Goal: Task Accomplishment & Management: Use online tool/utility

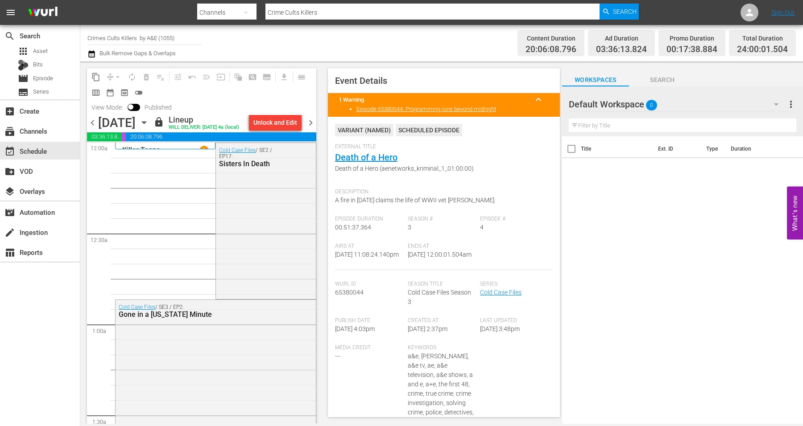
scroll to position [4085, 0]
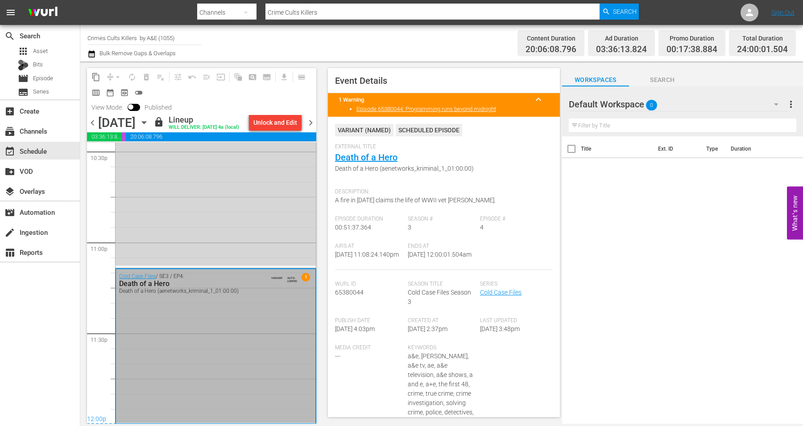
click at [146, 124] on icon "button" at bounding box center [144, 123] width 4 height 2
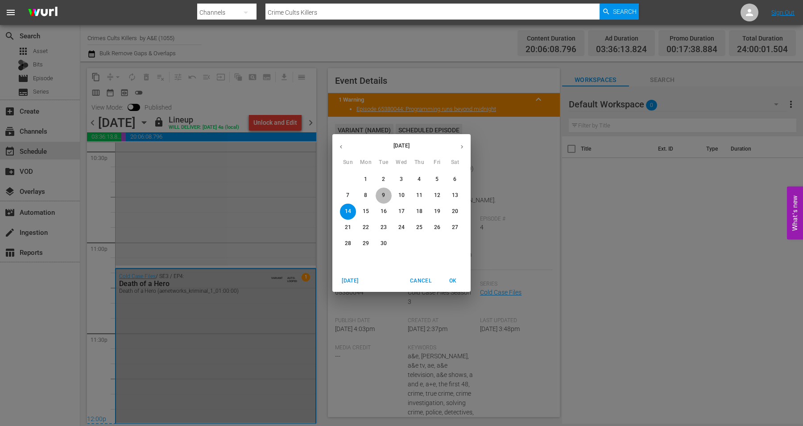
click at [387, 193] on span "9" at bounding box center [383, 196] width 16 height 8
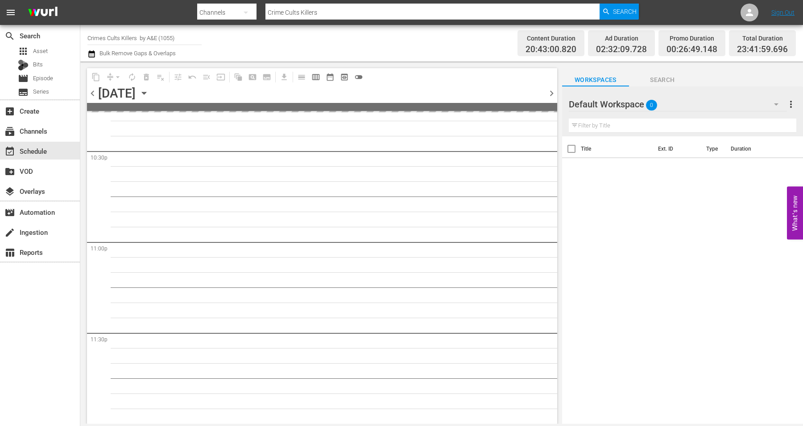
scroll to position [4056, 0]
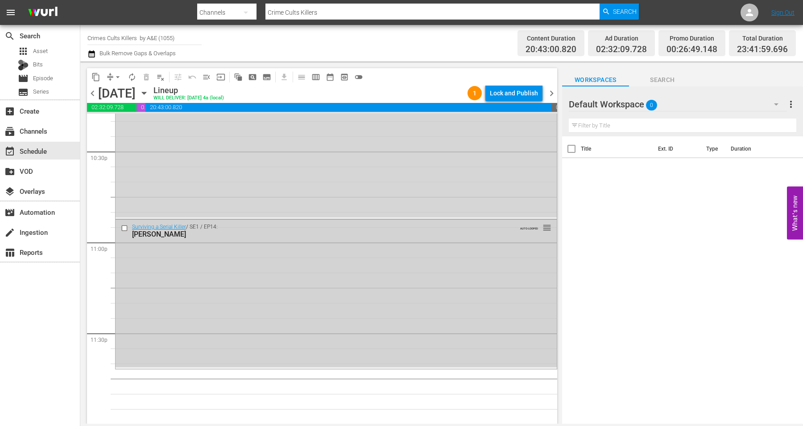
click at [179, 288] on div "Surviving a Serial Killer / SE1 / EP14: [PERSON_NAME] AUTO-LOOPED reorder" at bounding box center [335, 293] width 441 height 147
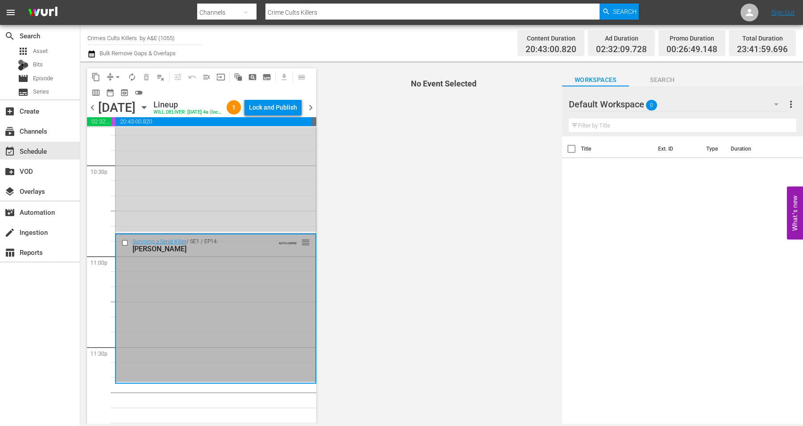
scroll to position [4085, 0]
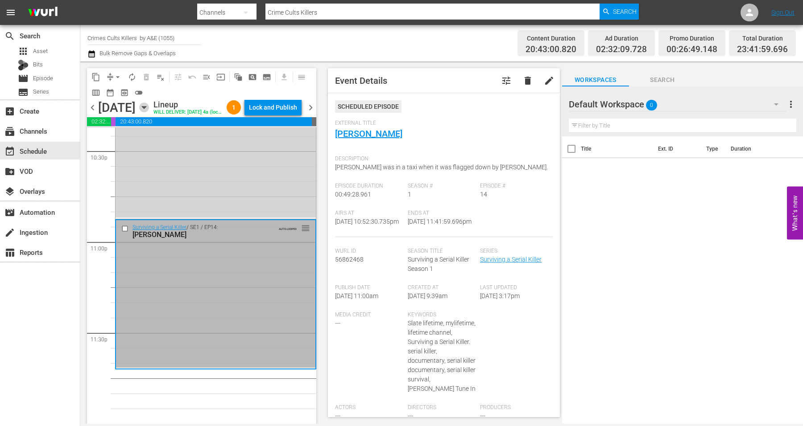
click at [149, 112] on icon "button" at bounding box center [144, 108] width 10 height 10
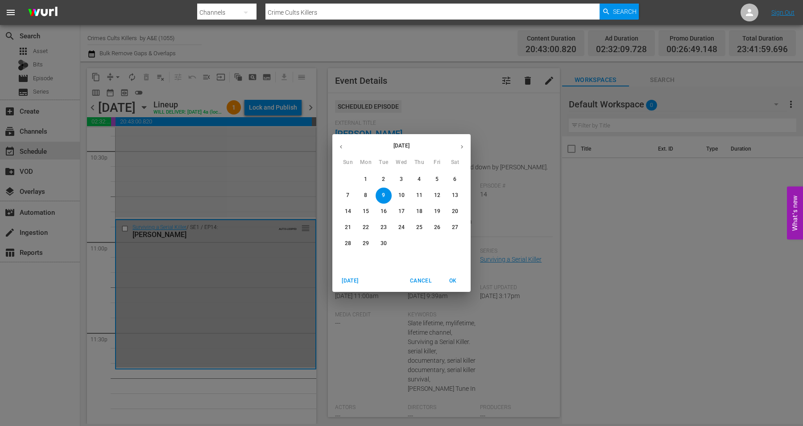
click at [400, 196] on p "10" at bounding box center [401, 196] width 6 height 8
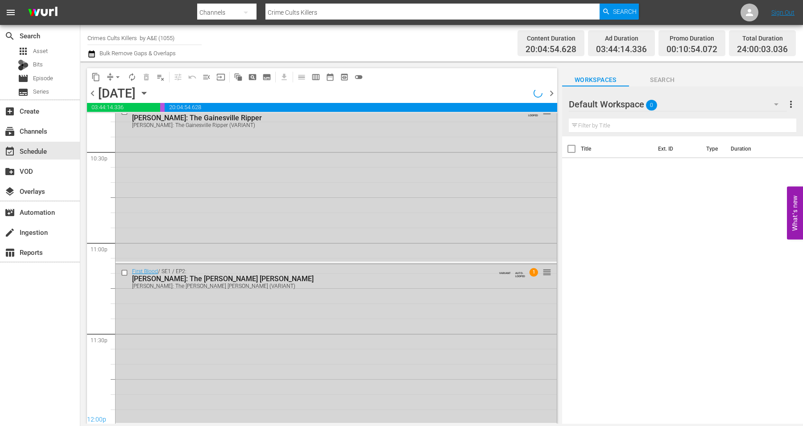
scroll to position [4056, 0]
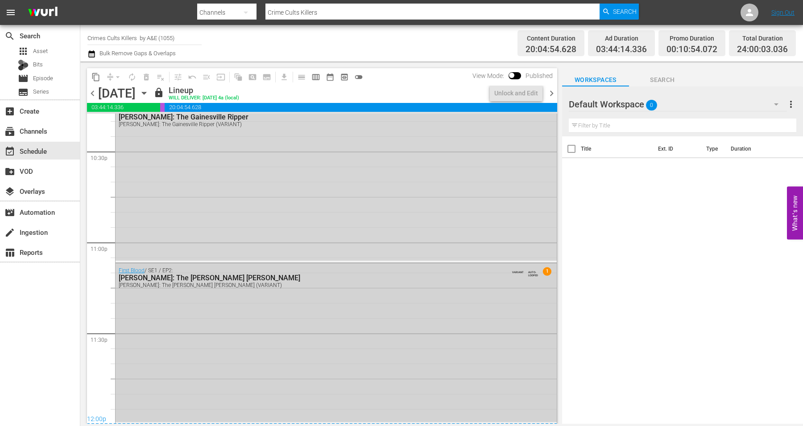
click at [195, 355] on div "First Blood / SE1 / EP2: [PERSON_NAME]: The [PERSON_NAME] [PERSON_NAME] [PERSON…" at bounding box center [335, 343] width 441 height 158
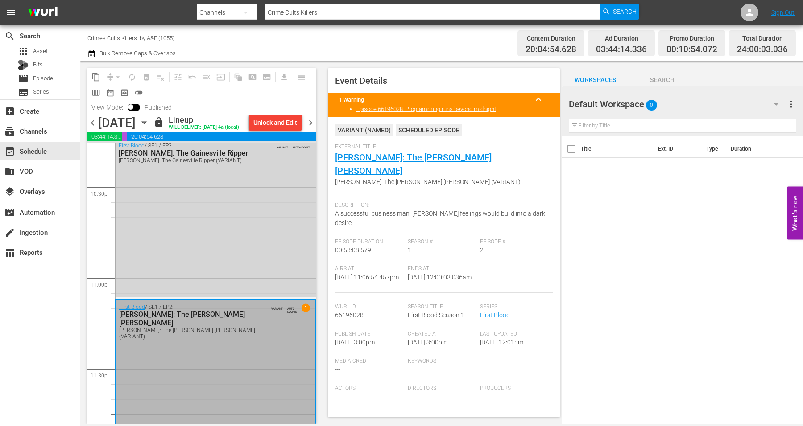
scroll to position [3989, 0]
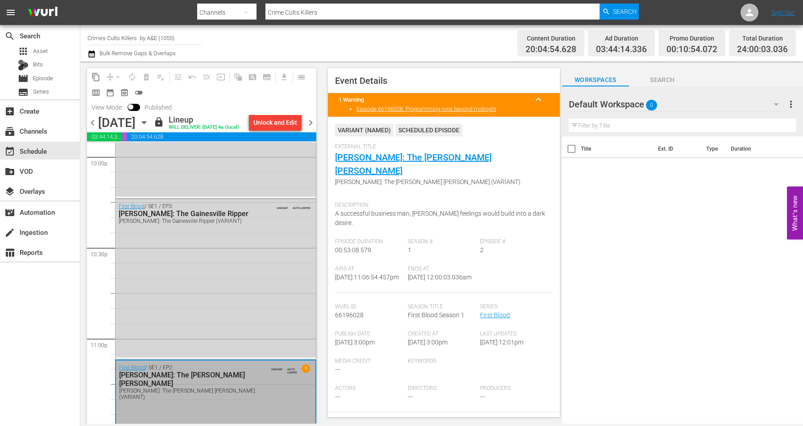
click at [151, 124] on div "[DATE] [DATE]" at bounding box center [124, 122] width 53 height 15
click at [149, 127] on icon "button" at bounding box center [144, 123] width 10 height 10
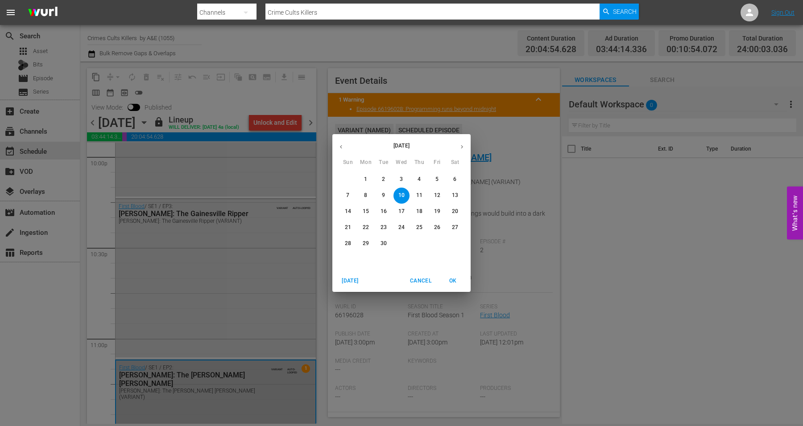
drag, startPoint x: 420, startPoint y: 198, endPoint x: 413, endPoint y: 195, distance: 7.2
click at [420, 197] on p "11" at bounding box center [419, 196] width 6 height 8
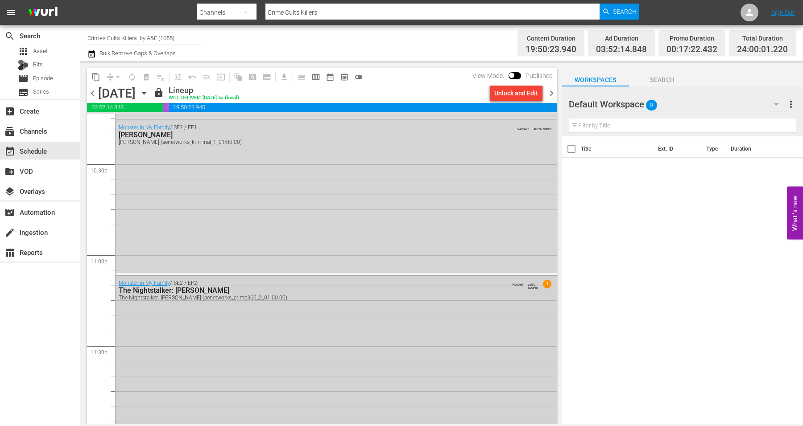
scroll to position [4056, 0]
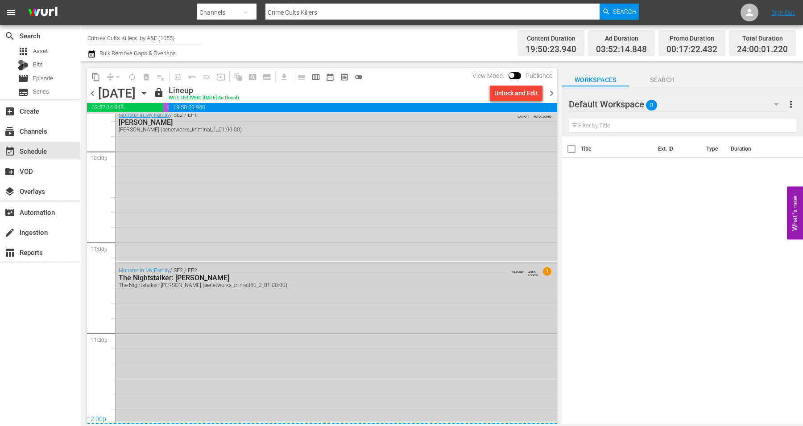
click at [199, 360] on div "Monster in My Family / SE2 / EP2: The Nightstalker: [PERSON_NAME] The Nightstal…" at bounding box center [335, 343] width 441 height 158
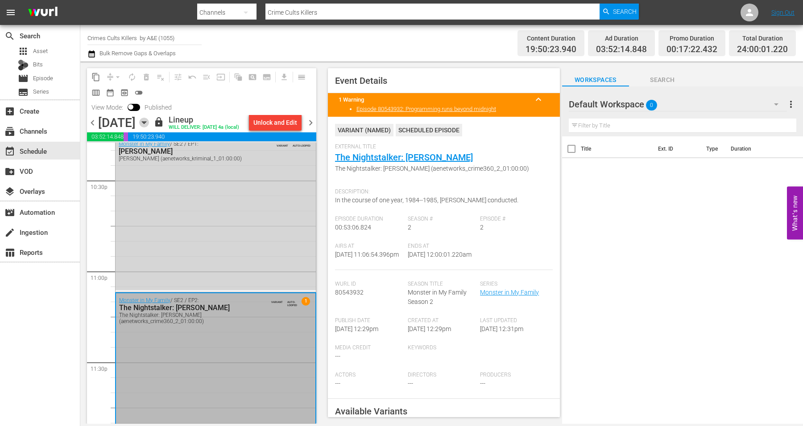
click at [149, 128] on icon "button" at bounding box center [144, 123] width 10 height 10
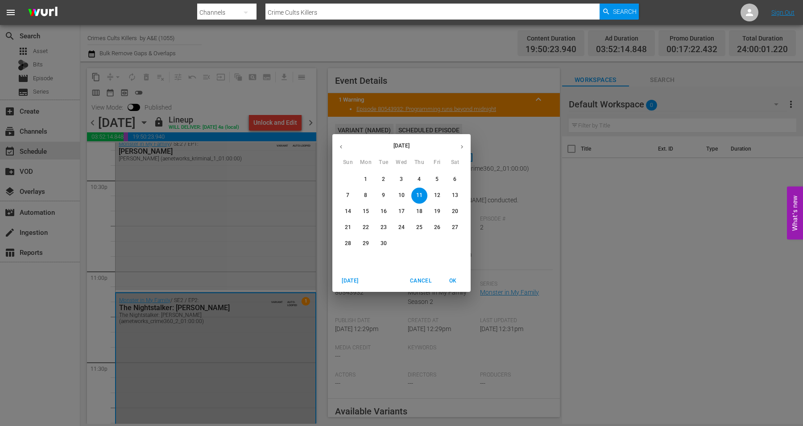
click at [437, 192] on p "12" at bounding box center [437, 196] width 6 height 8
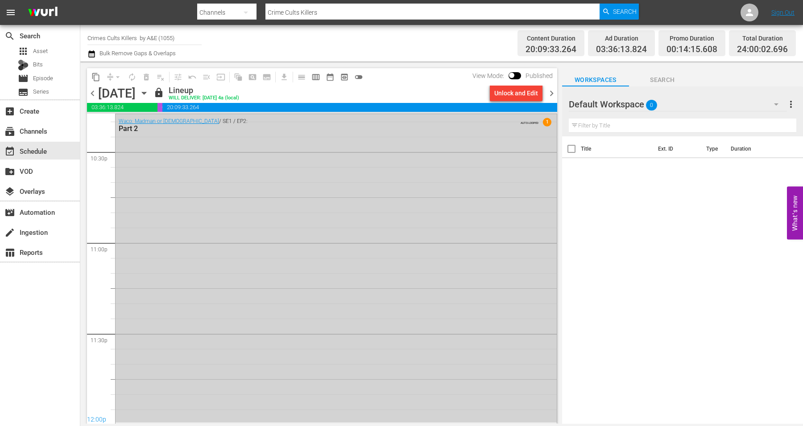
scroll to position [4056, 0]
click at [248, 367] on div "Waco: Madman or Messiah / SE1 / EP2: Part 2 AUTO-LOOPED 1" at bounding box center [335, 268] width 441 height 309
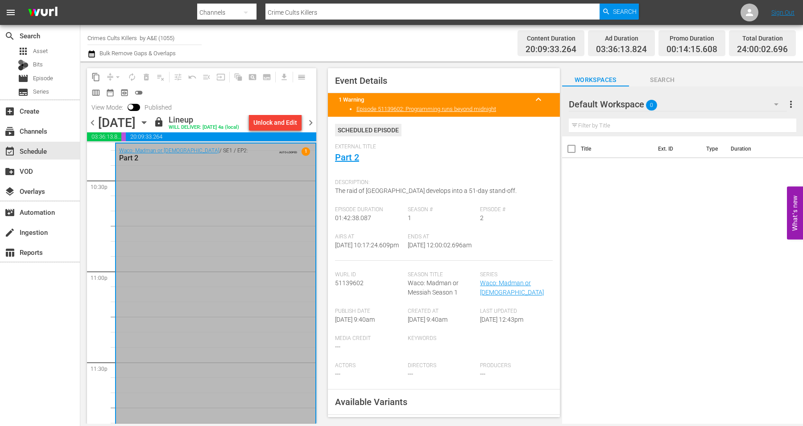
click at [146, 123] on icon "button" at bounding box center [144, 123] width 4 height 2
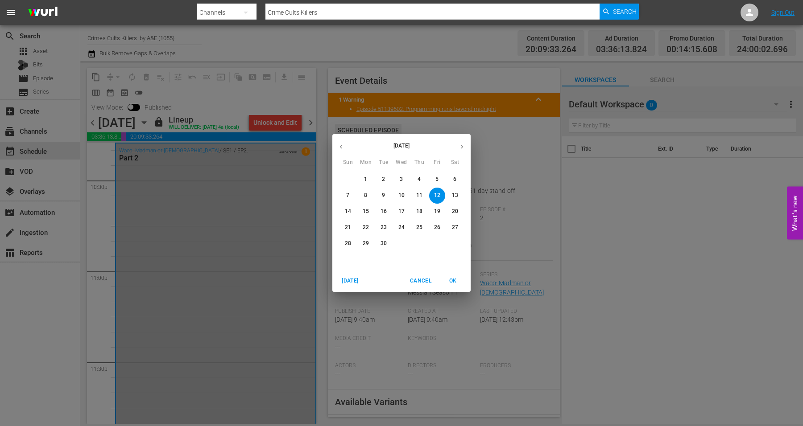
click at [456, 192] on p "13" at bounding box center [455, 196] width 6 height 8
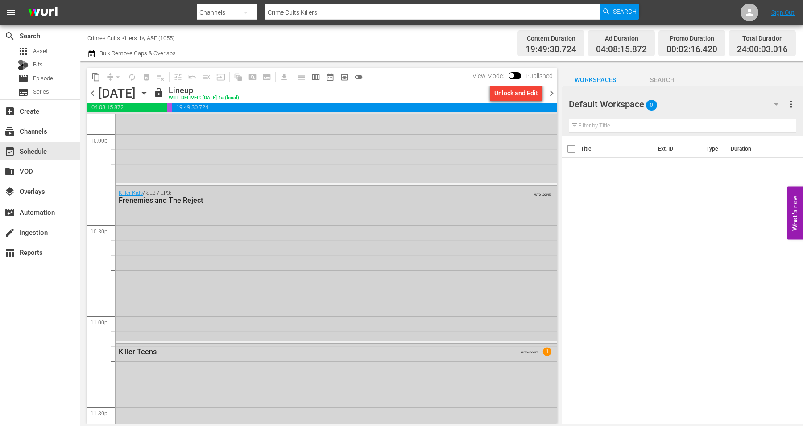
scroll to position [4056, 0]
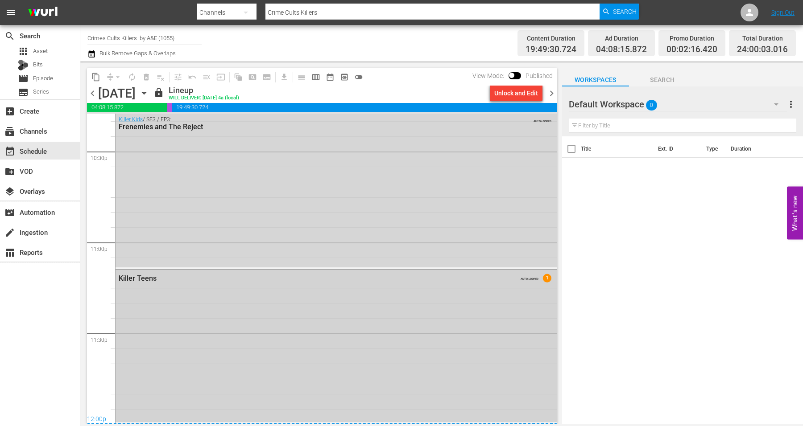
click at [280, 297] on div "Killer Teens AUTO-LOOPED 1" at bounding box center [335, 346] width 441 height 152
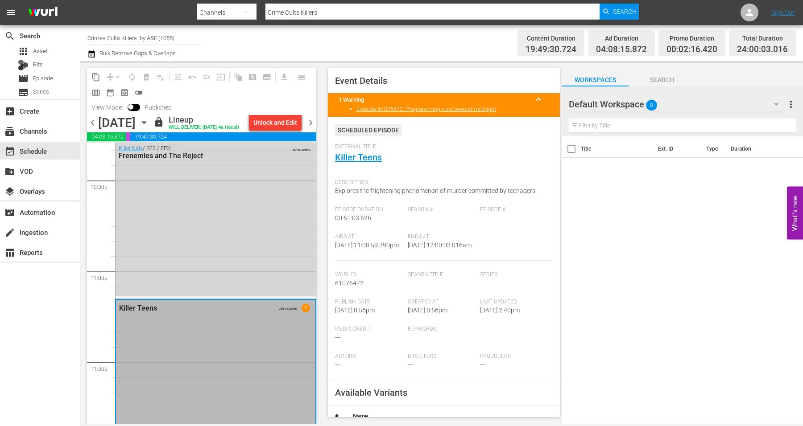
click at [151, 128] on div "[DATE] [DATE]" at bounding box center [124, 122] width 53 height 15
click at [149, 128] on icon "button" at bounding box center [144, 123] width 10 height 10
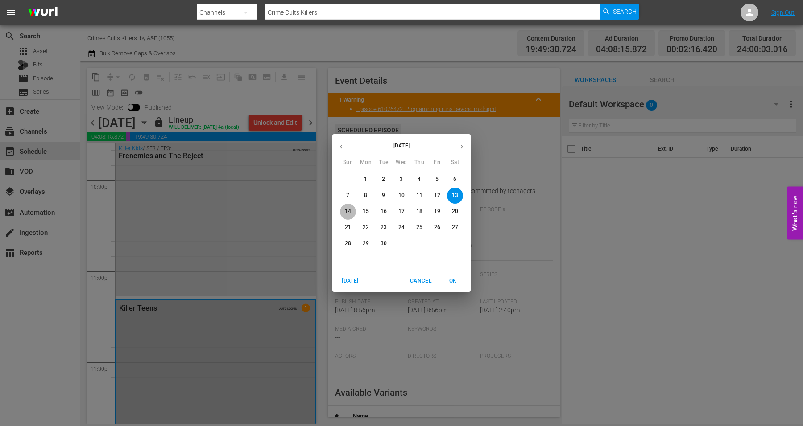
click at [348, 210] on p "14" at bounding box center [348, 212] width 6 height 8
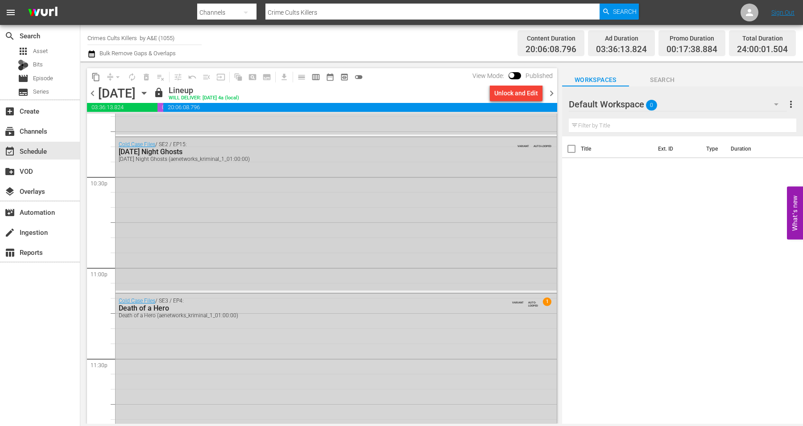
scroll to position [4056, 0]
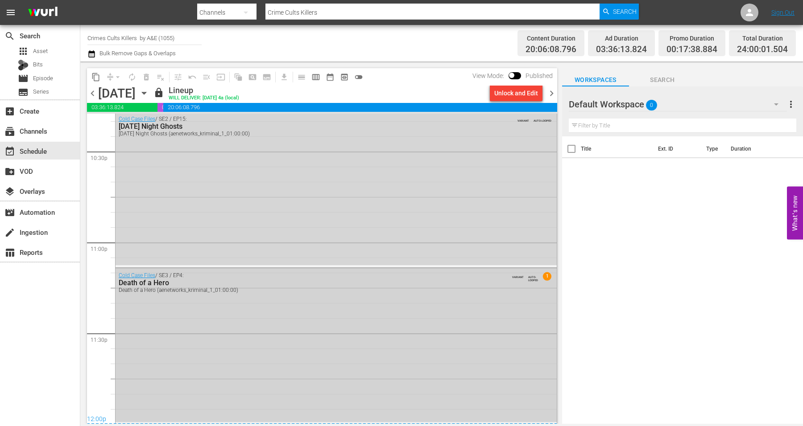
click at [330, 329] on div "Cold Case Files / SE3 / EP4: Death of a Hero Death of a Hero (aenetworks_krimin…" at bounding box center [335, 345] width 441 height 154
